Goal: Task Accomplishment & Management: Use online tool/utility

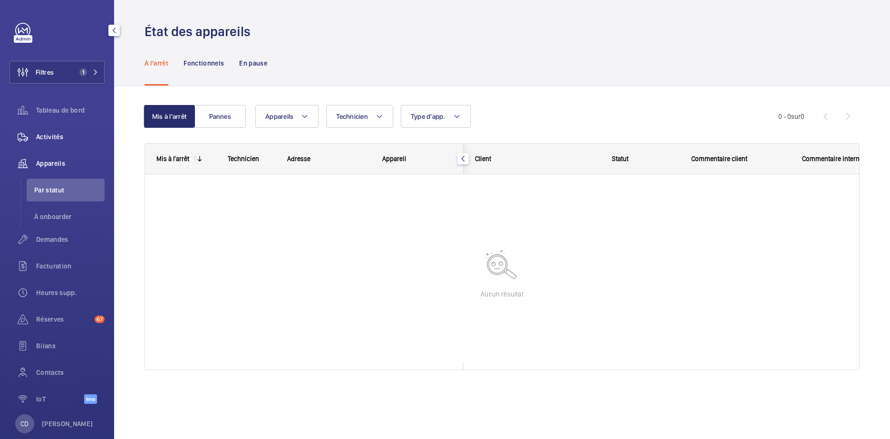
click at [39, 135] on span "Activités" at bounding box center [70, 137] width 68 height 10
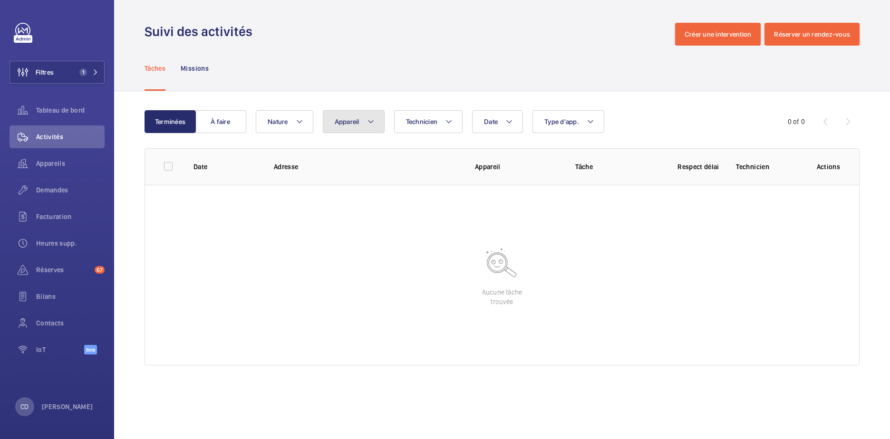
click at [372, 122] on mat-icon at bounding box center [371, 121] width 8 height 11
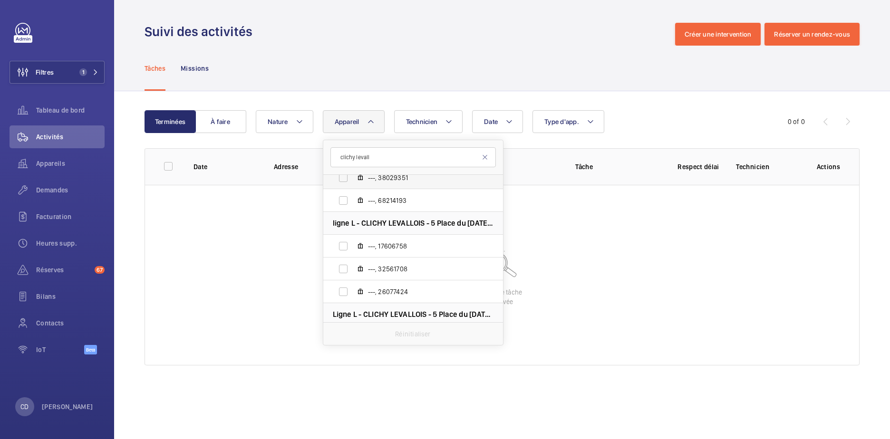
scroll to position [126, 0]
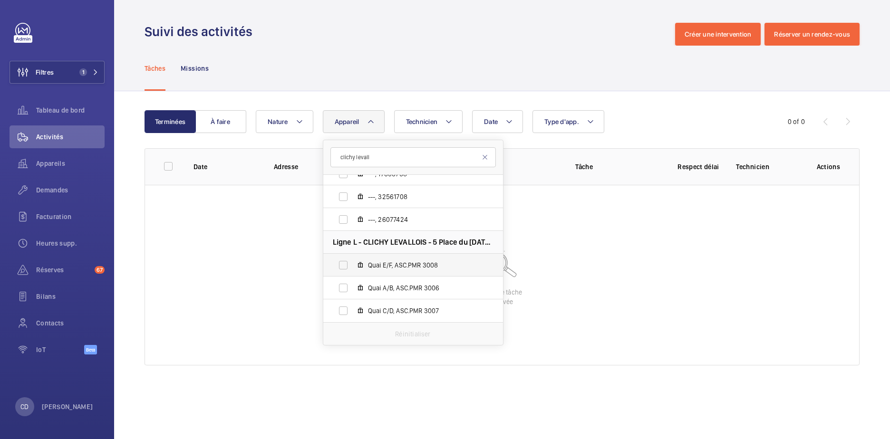
type input "clichy levall"
click at [424, 268] on span "Quai E/F, ASC.PMR 3008" at bounding box center [423, 266] width 110 height 10
click at [353, 268] on input "Quai E/F, ASC.PMR 3008" at bounding box center [343, 265] width 19 height 19
checkbox input "true"
click at [427, 287] on span "Quai A/B, ASC.PMR 3006" at bounding box center [423, 288] width 110 height 10
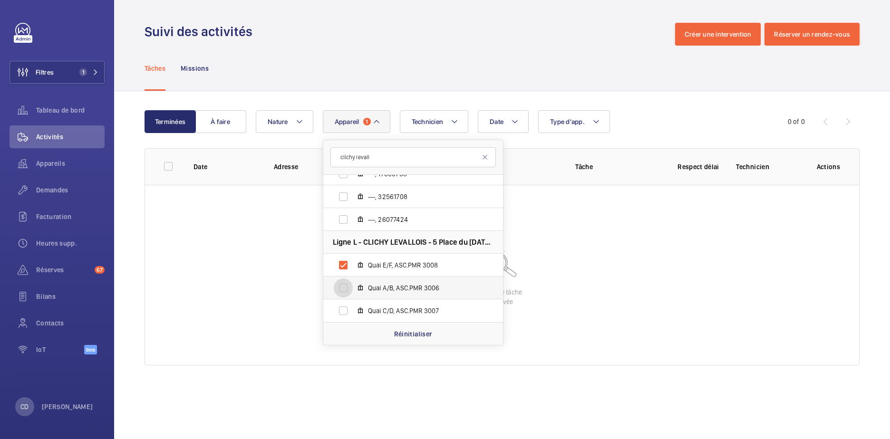
click at [353, 287] on input "Quai A/B, ASC.PMR 3006" at bounding box center [343, 288] width 19 height 19
checkbox input "true"
click at [396, 306] on label "Quai C/D, ASC.PMR 3007" at bounding box center [405, 311] width 164 height 23
click at [353, 306] on input "Quai C/D, ASC.PMR 3007" at bounding box center [343, 310] width 19 height 19
checkbox input "true"
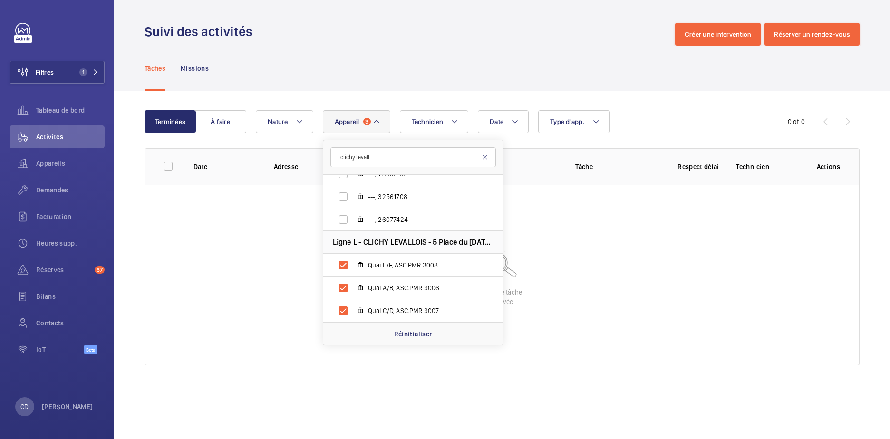
click at [208, 109] on div "Terminées À faire Date Technicien Appareil 3 clichy levall ligne L - [GEOGRAPHI…" at bounding box center [502, 239] width 776 height 297
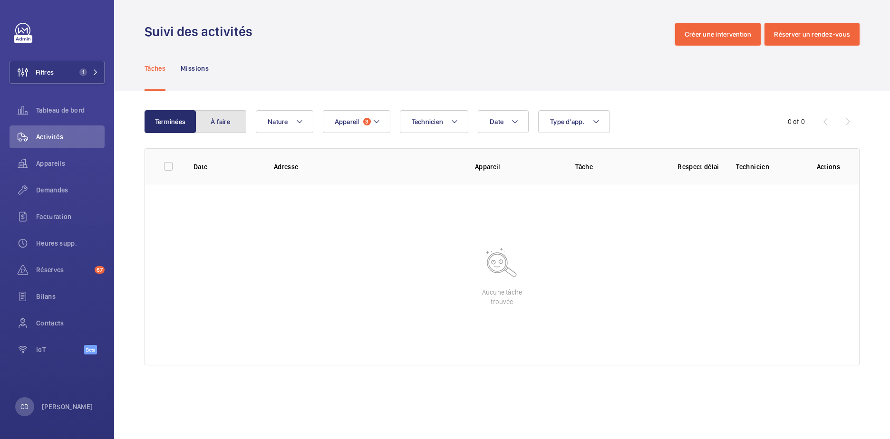
click at [222, 119] on button "À faire" at bounding box center [220, 121] width 51 height 23
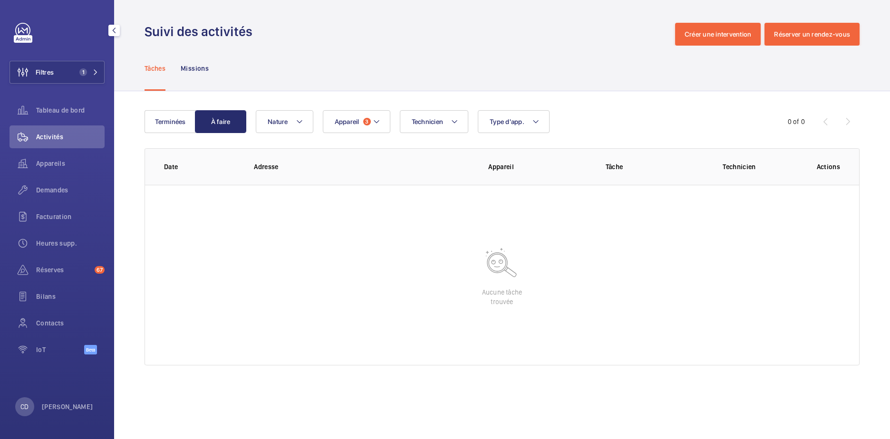
click at [66, 58] on div "Filtres 1 Tableau de bord Activités Appareils Demandes Facturation Heures supp.…" at bounding box center [57, 194] width 95 height 342
click at [72, 76] on button "Filtres 1" at bounding box center [57, 72] width 95 height 23
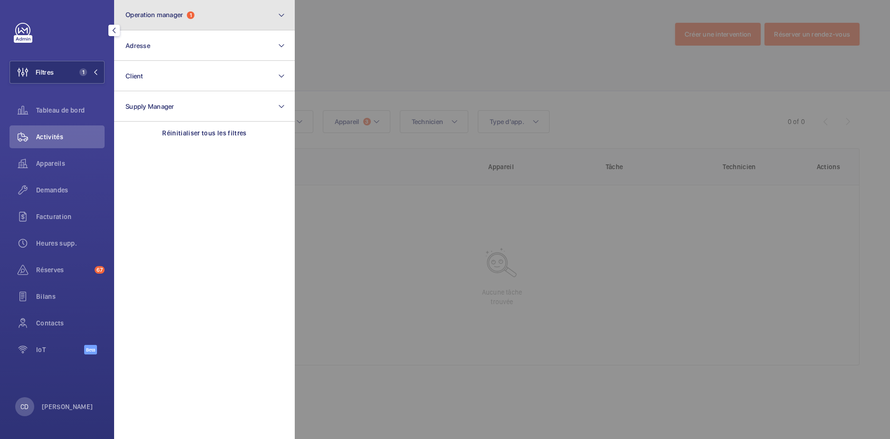
click at [132, 16] on span "Operation manager" at bounding box center [155, 15] width 58 height 8
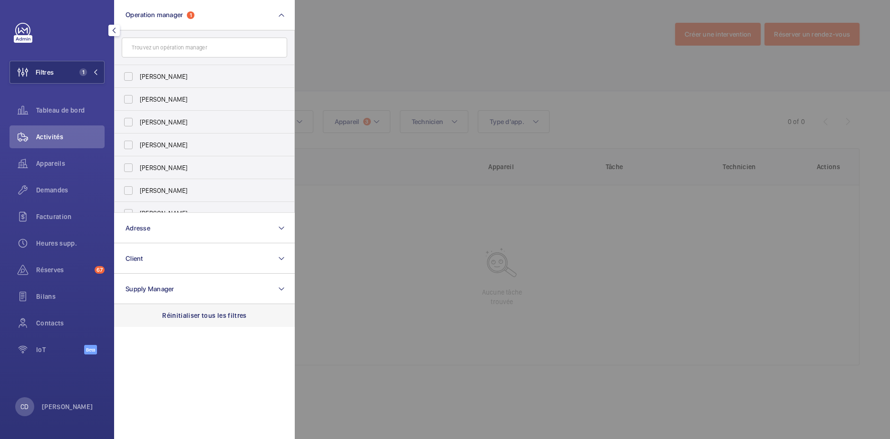
click at [181, 314] on p "Réinitialiser tous les filtres" at bounding box center [204, 316] width 85 height 10
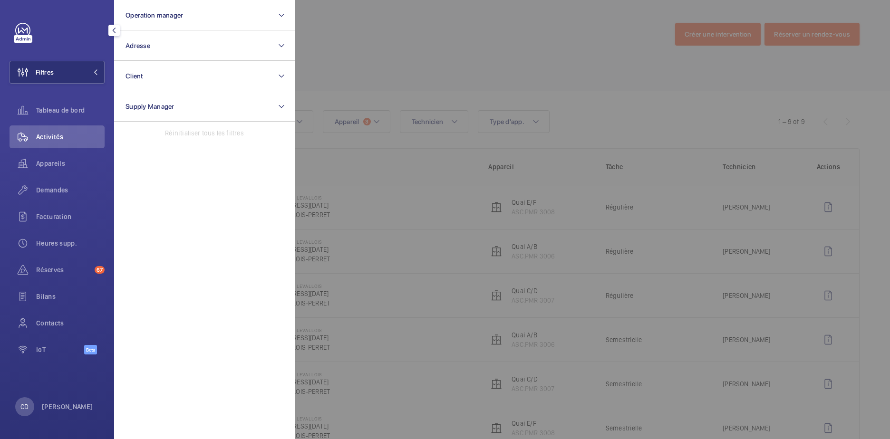
click at [476, 339] on div at bounding box center [740, 219] width 890 height 439
